Goal: Task Accomplishment & Management: Use online tool/utility

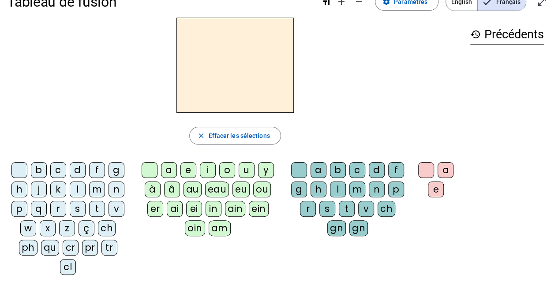
scroll to position [22, 0]
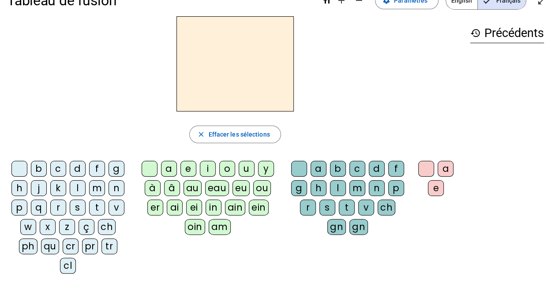
click at [98, 166] on div "f" at bounding box center [97, 169] width 16 height 16
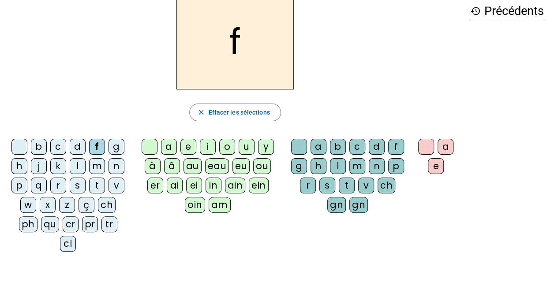
scroll to position [0, 0]
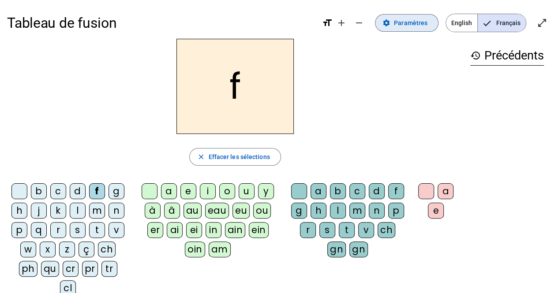
click at [413, 27] on span "Paramètres" at bounding box center [411, 23] width 34 height 11
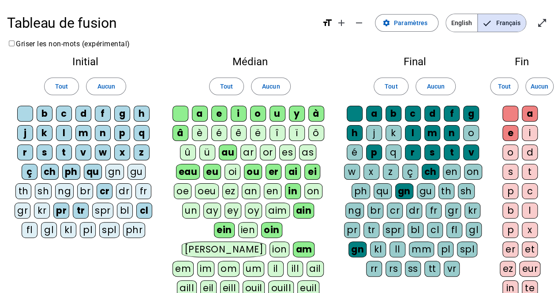
click at [141, 188] on div "fr" at bounding box center [143, 191] width 16 height 16
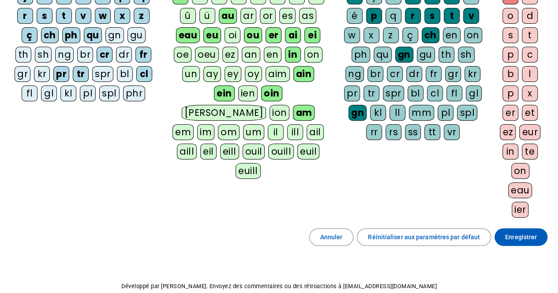
click at [518, 232] on span "Enregistrer" at bounding box center [521, 237] width 32 height 11
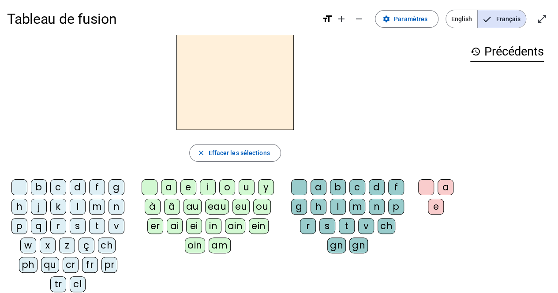
scroll to position [4, 0]
click at [90, 261] on div "fr" at bounding box center [90, 266] width 16 height 16
click at [405, 19] on span "Paramètres" at bounding box center [411, 19] width 34 height 11
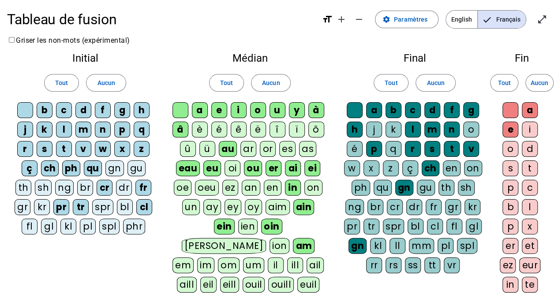
click at [198, 131] on div "è" at bounding box center [200, 130] width 16 height 16
click at [238, 132] on div "ê" at bounding box center [239, 130] width 16 height 16
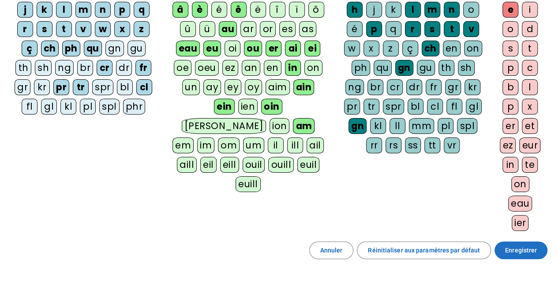
click at [520, 248] on span "Enregistrer" at bounding box center [521, 250] width 32 height 11
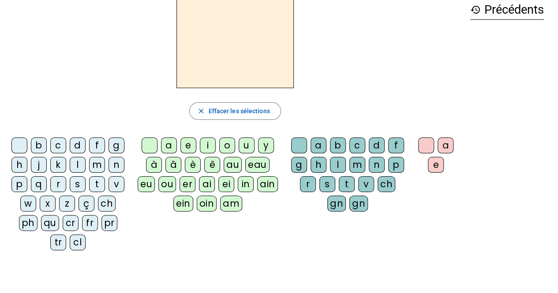
click at [90, 218] on div "fr" at bounding box center [90, 223] width 16 height 16
click at [185, 163] on div "è" at bounding box center [193, 165] width 16 height 16
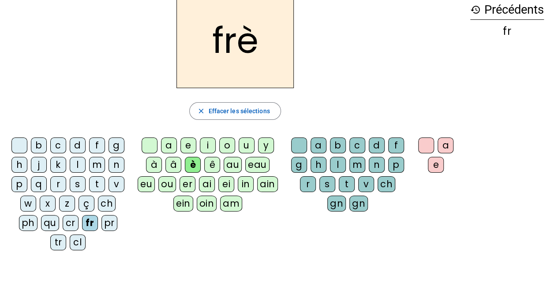
click at [306, 184] on div "r" at bounding box center [308, 184] width 16 height 16
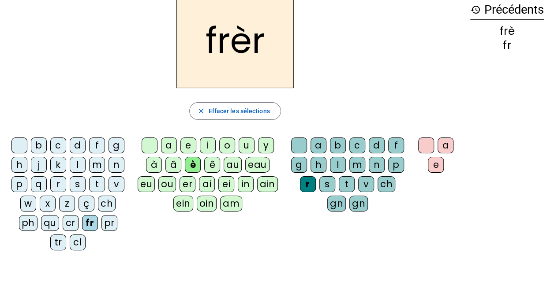
click at [430, 166] on div "e" at bounding box center [436, 165] width 16 height 16
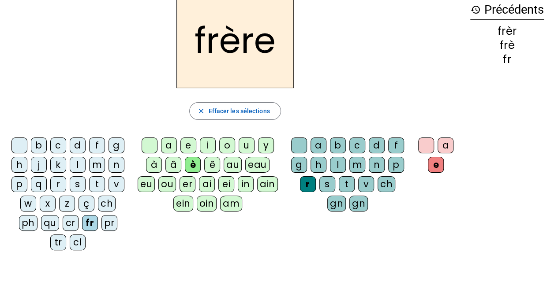
click at [13, 188] on div "p" at bounding box center [19, 184] width 16 height 16
click at [91, 164] on div "m" at bounding box center [97, 165] width 16 height 16
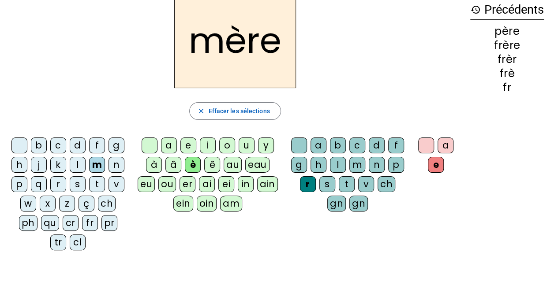
click at [113, 146] on div "g" at bounding box center [116, 146] width 16 height 16
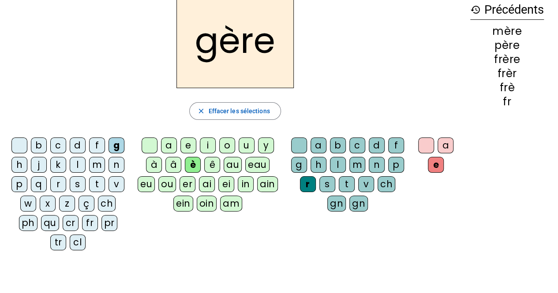
click at [319, 142] on div "a" at bounding box center [318, 146] width 16 height 16
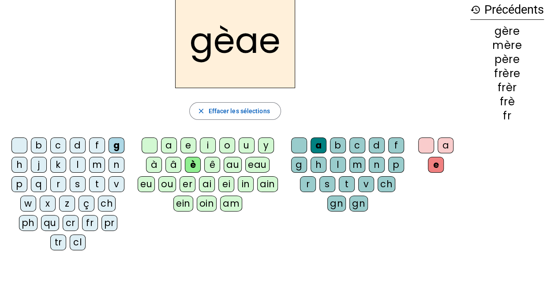
click at [309, 187] on div "r" at bounding box center [308, 184] width 16 height 16
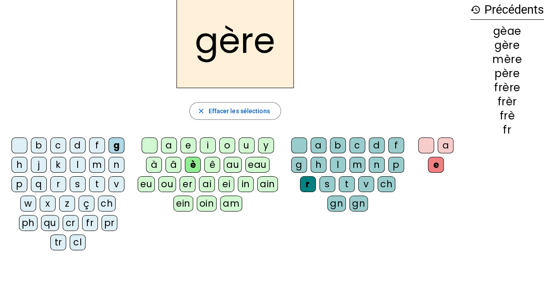
click at [171, 144] on div "a" at bounding box center [169, 146] width 16 height 16
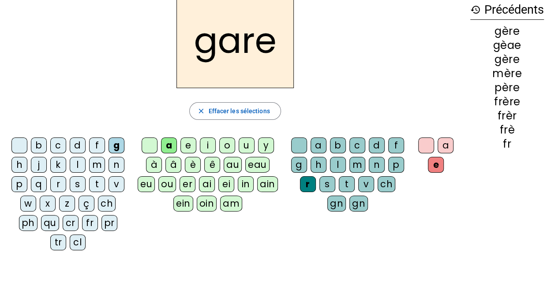
click at [298, 161] on div "g" at bounding box center [299, 165] width 16 height 16
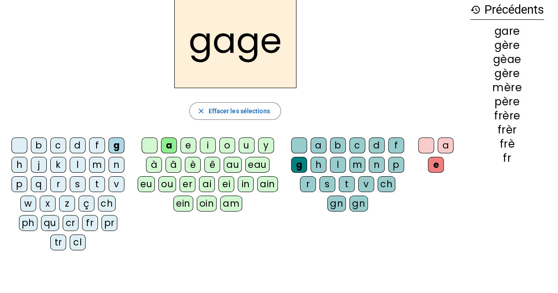
click at [79, 187] on div "s" at bounding box center [78, 184] width 16 height 16
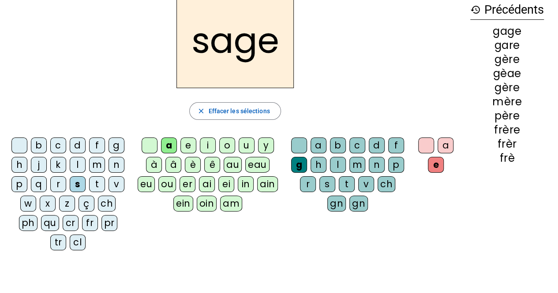
click at [26, 185] on div "p" at bounding box center [19, 184] width 16 height 16
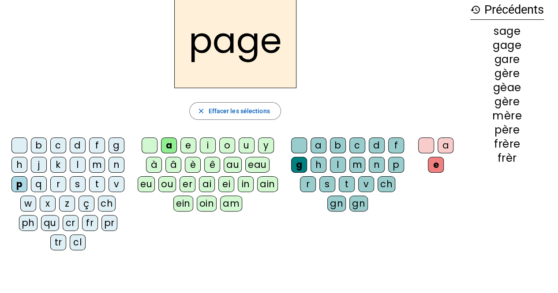
click at [204, 144] on div "i" at bounding box center [208, 146] width 16 height 16
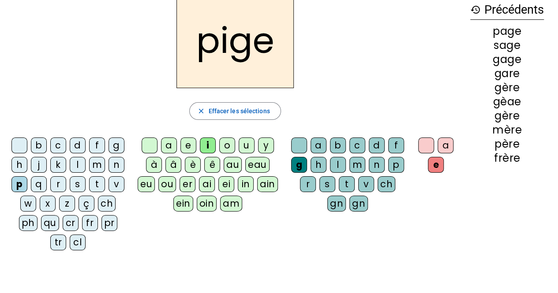
click at [100, 140] on div "f" at bounding box center [97, 146] width 16 height 16
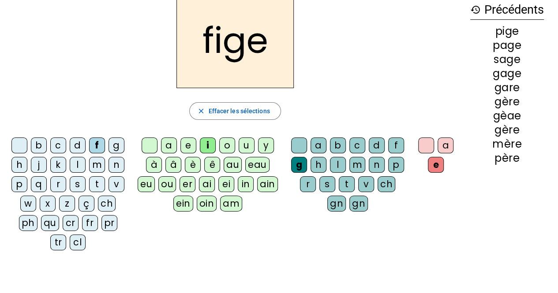
scroll to position [0, 0]
